Goal: Communication & Community: Participate in discussion

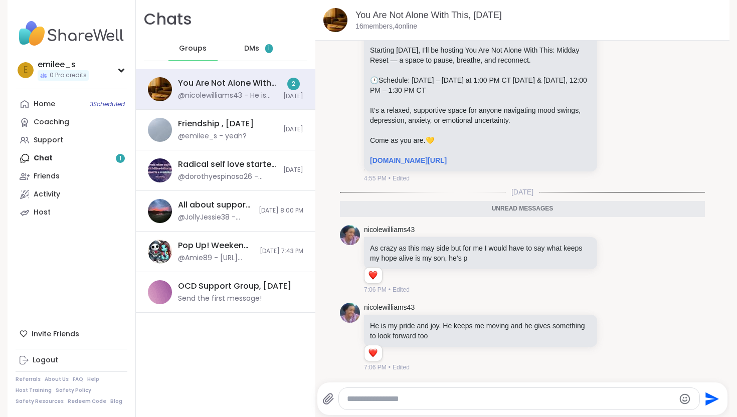
click at [243, 48] on div "DMs 1" at bounding box center [258, 49] width 49 height 24
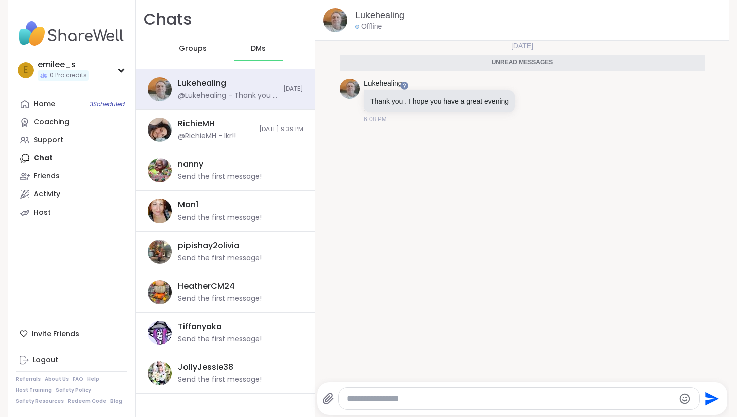
click at [372, 398] on textarea "Type your message" at bounding box center [511, 399] width 328 height 10
click at [534, 102] on icon at bounding box center [532, 101] width 3 height 1
click at [458, 88] on div "Select Reaction: Heart" at bounding box center [453, 84] width 9 height 9
click at [392, 402] on textarea "******" at bounding box center [512, 399] width 328 height 10
type textarea "**********"
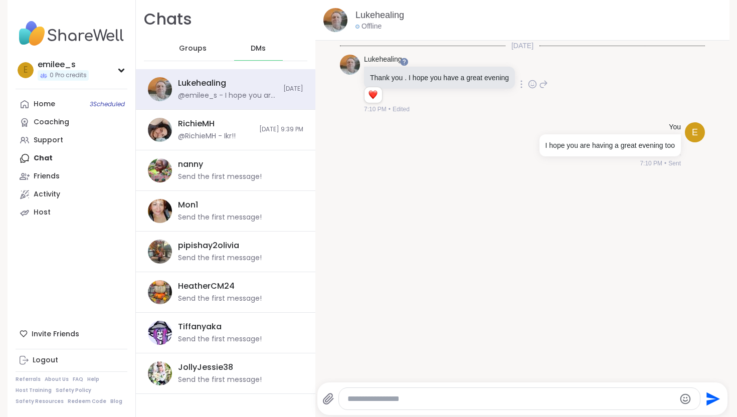
click at [194, 47] on span "Groups" at bounding box center [193, 49] width 28 height 10
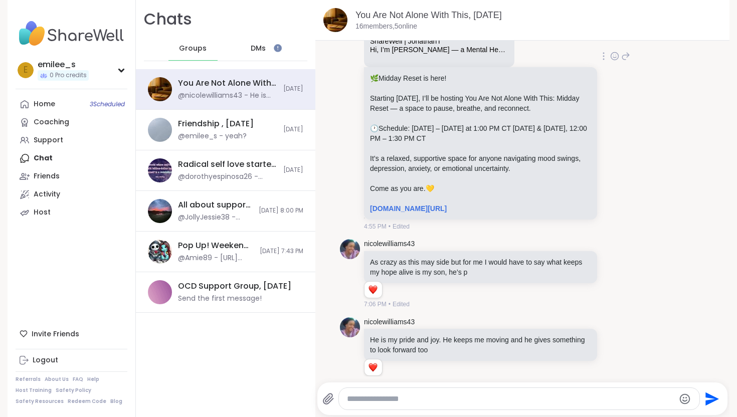
scroll to position [1667, 0]
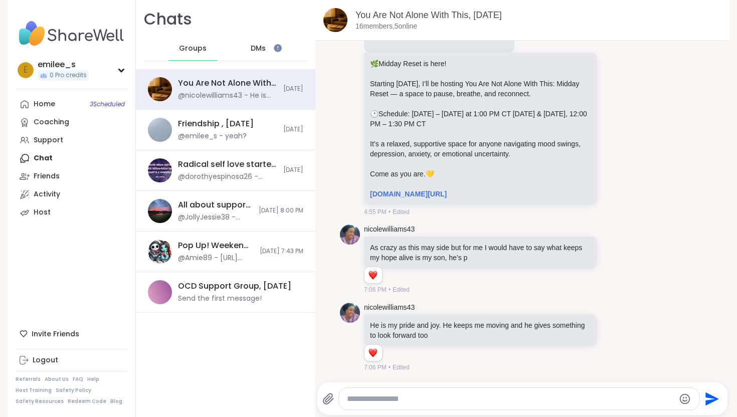
click at [232, 52] on div "Groups DMs" at bounding box center [226, 49] width 164 height 25
click at [38, 101] on div "Home 3 Scheduled" at bounding box center [45, 104] width 22 height 10
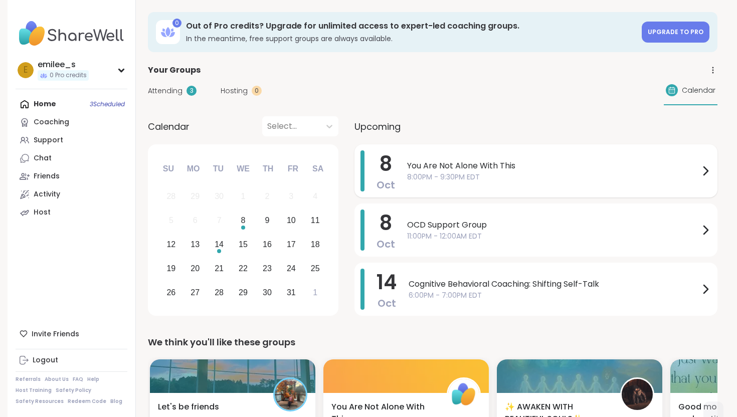
click at [520, 172] on span "8:00PM - 9:30PM EDT" at bounding box center [553, 177] width 292 height 11
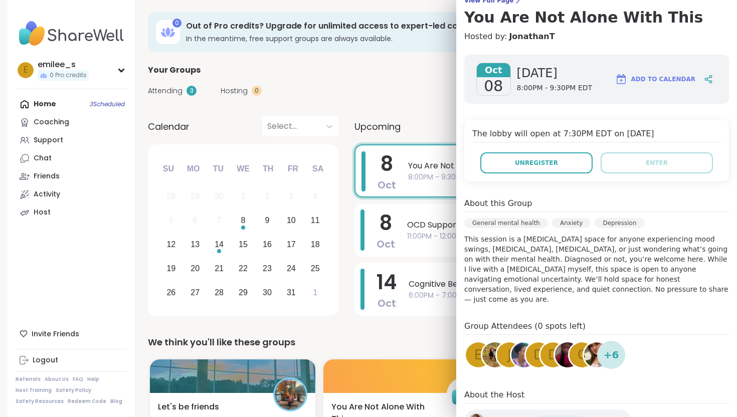
scroll to position [177, 0]
